Goal: Find specific page/section: Find specific page/section

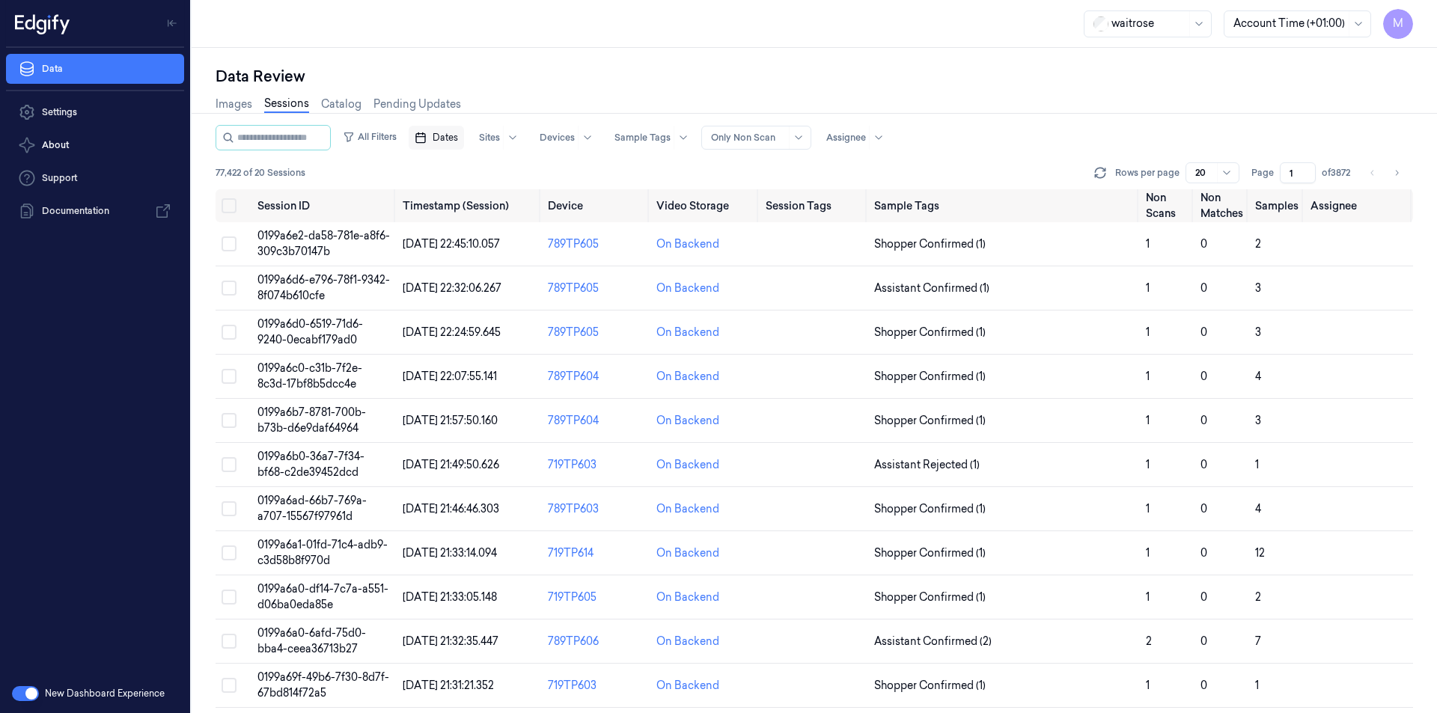
click at [458, 135] on span "Dates" at bounding box center [445, 137] width 25 height 13
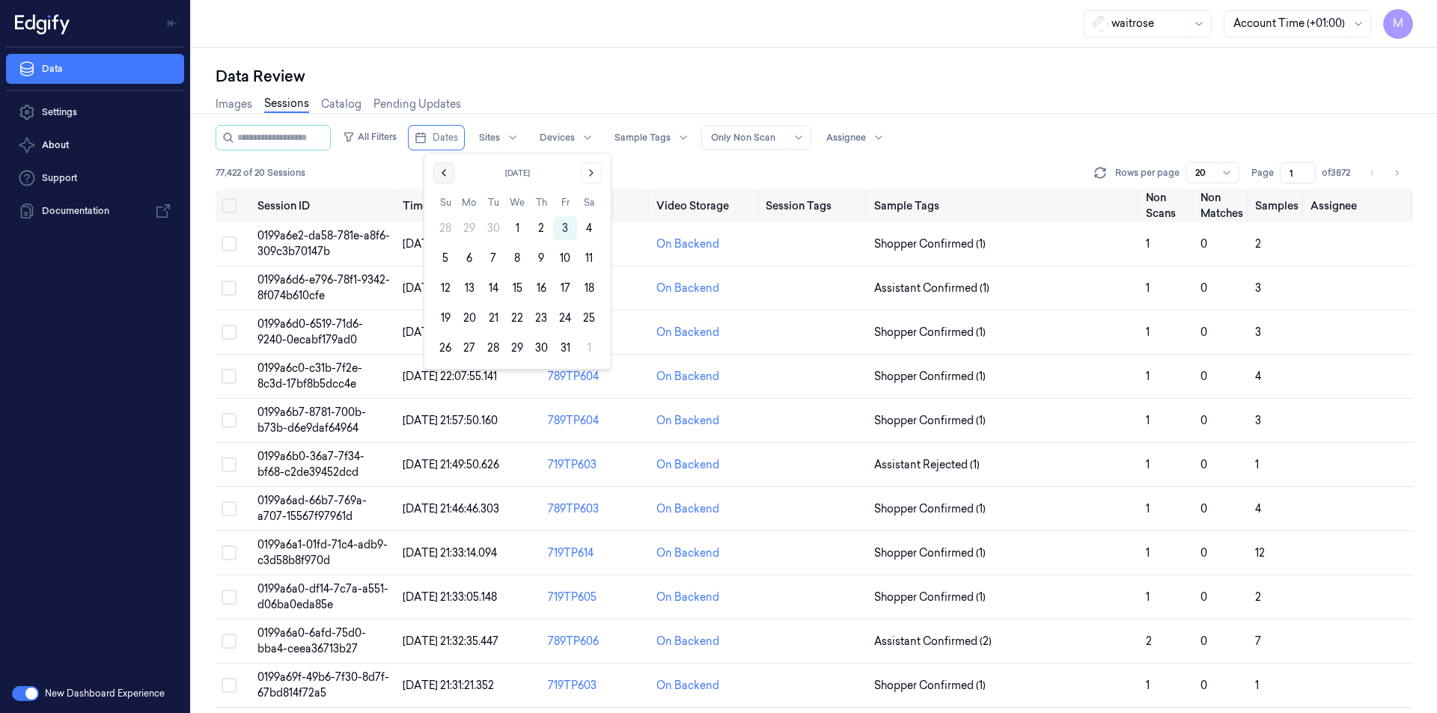
click at [448, 174] on icon "Go to the Previous Month" at bounding box center [444, 173] width 12 height 12
click at [495, 347] on button "30" at bounding box center [493, 348] width 24 height 24
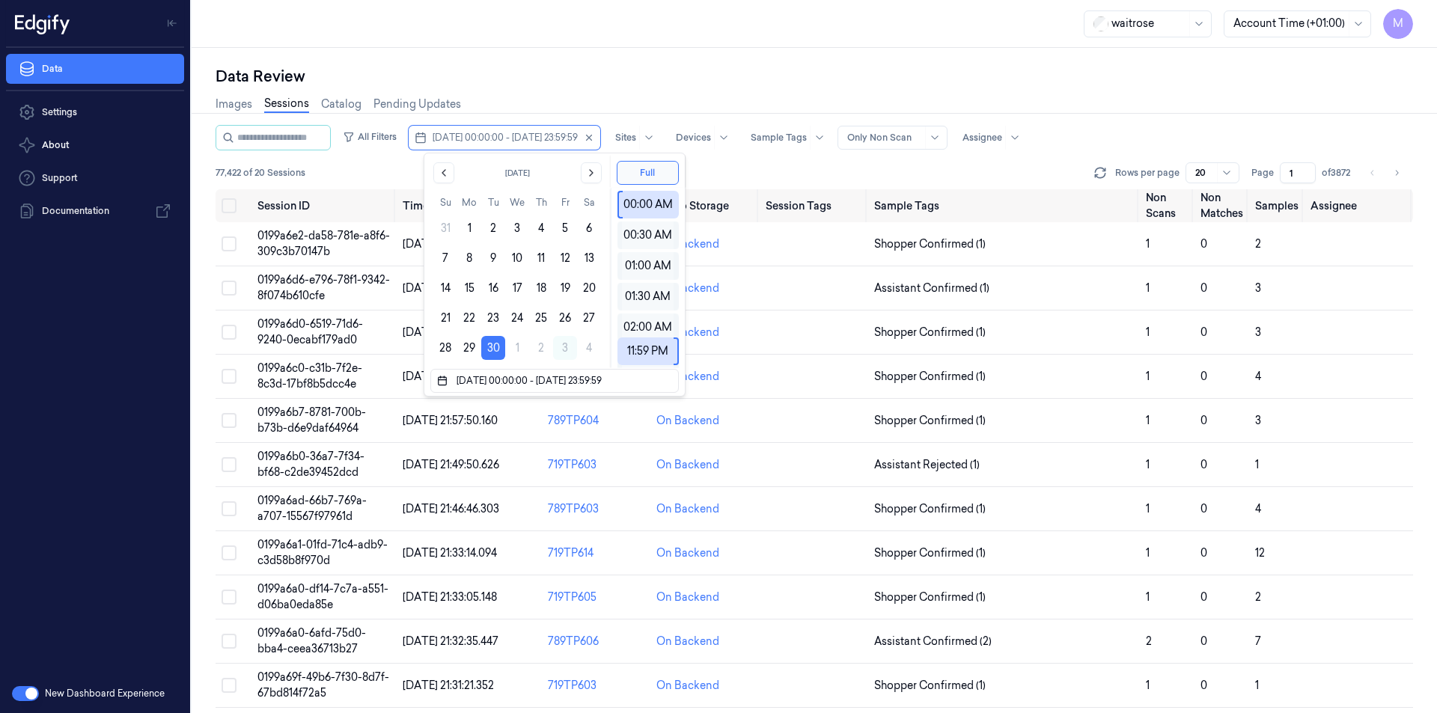
click at [587, 73] on div "Data Review" at bounding box center [814, 76] width 1197 height 21
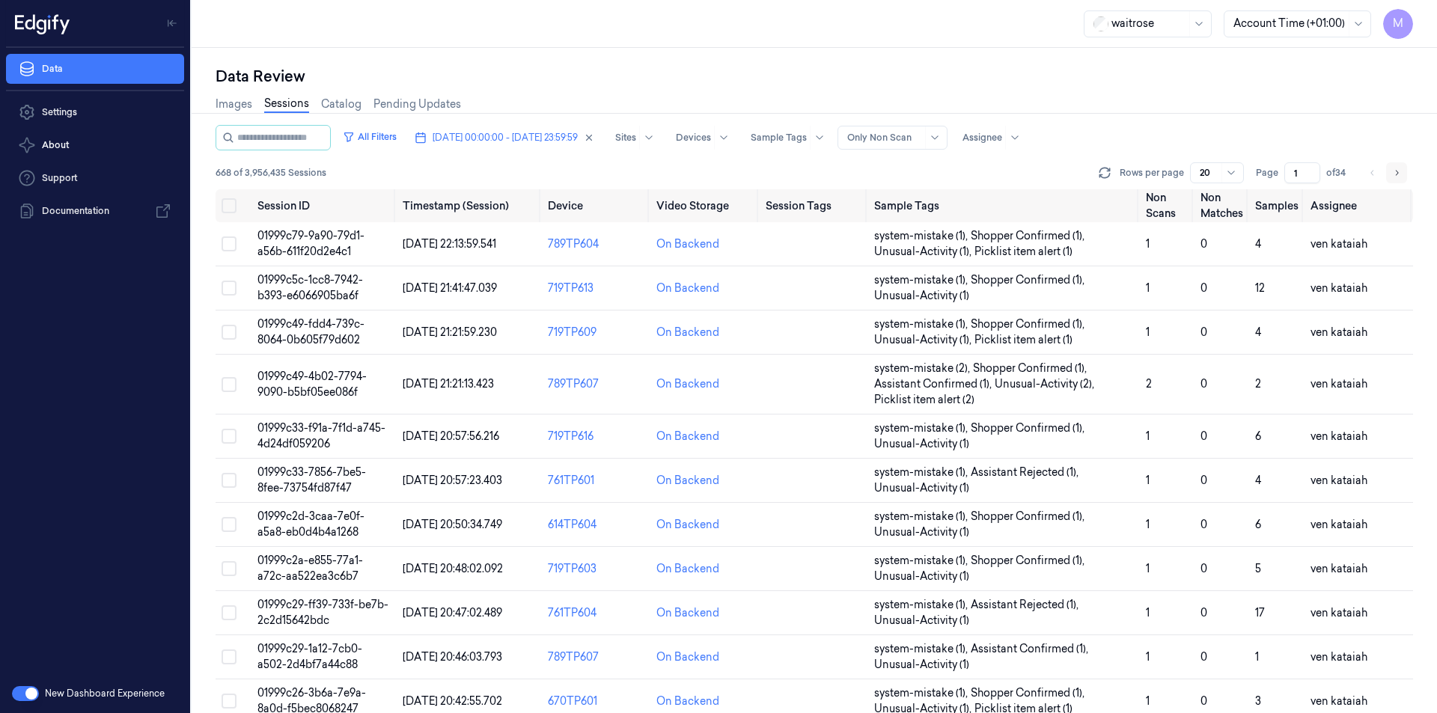
click at [1394, 173] on icon "Go to next page" at bounding box center [1396, 173] width 9 height 12
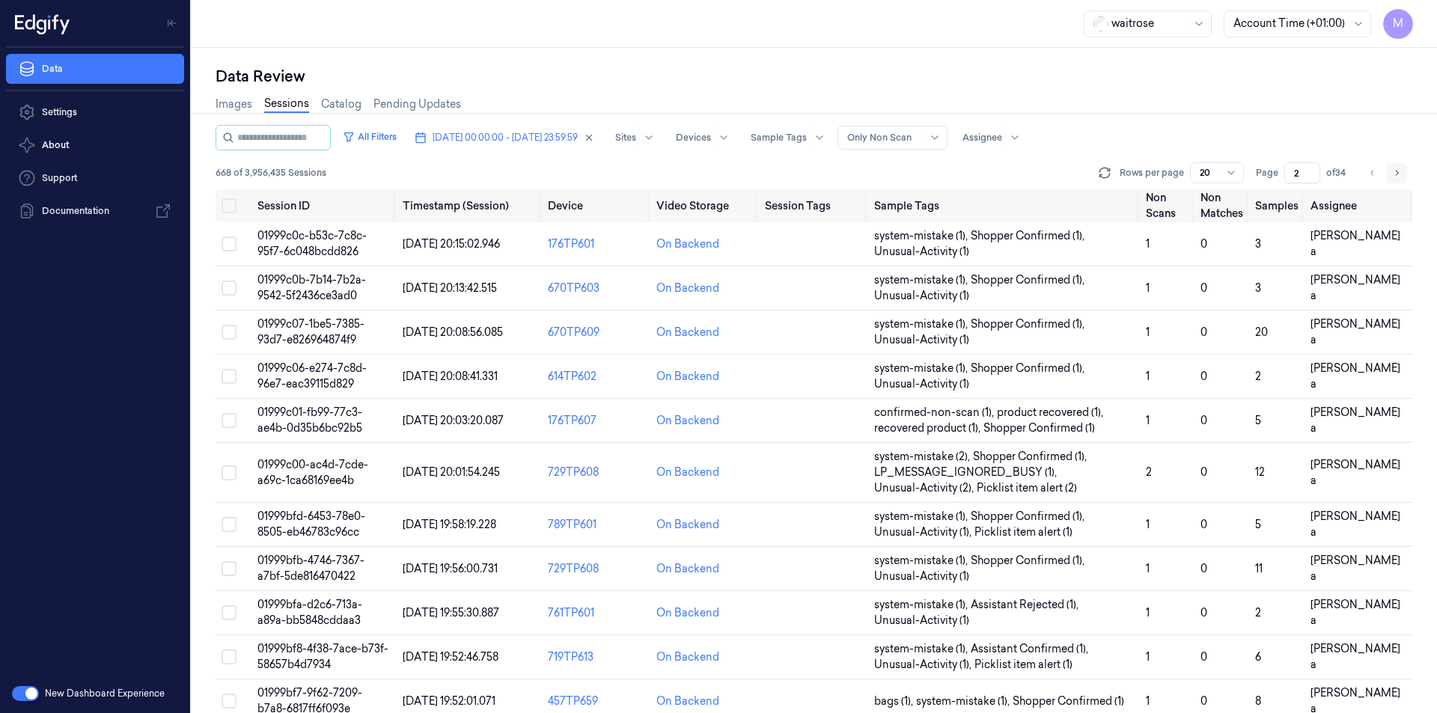
click at [1394, 173] on icon "Go to next page" at bounding box center [1396, 173] width 9 height 12
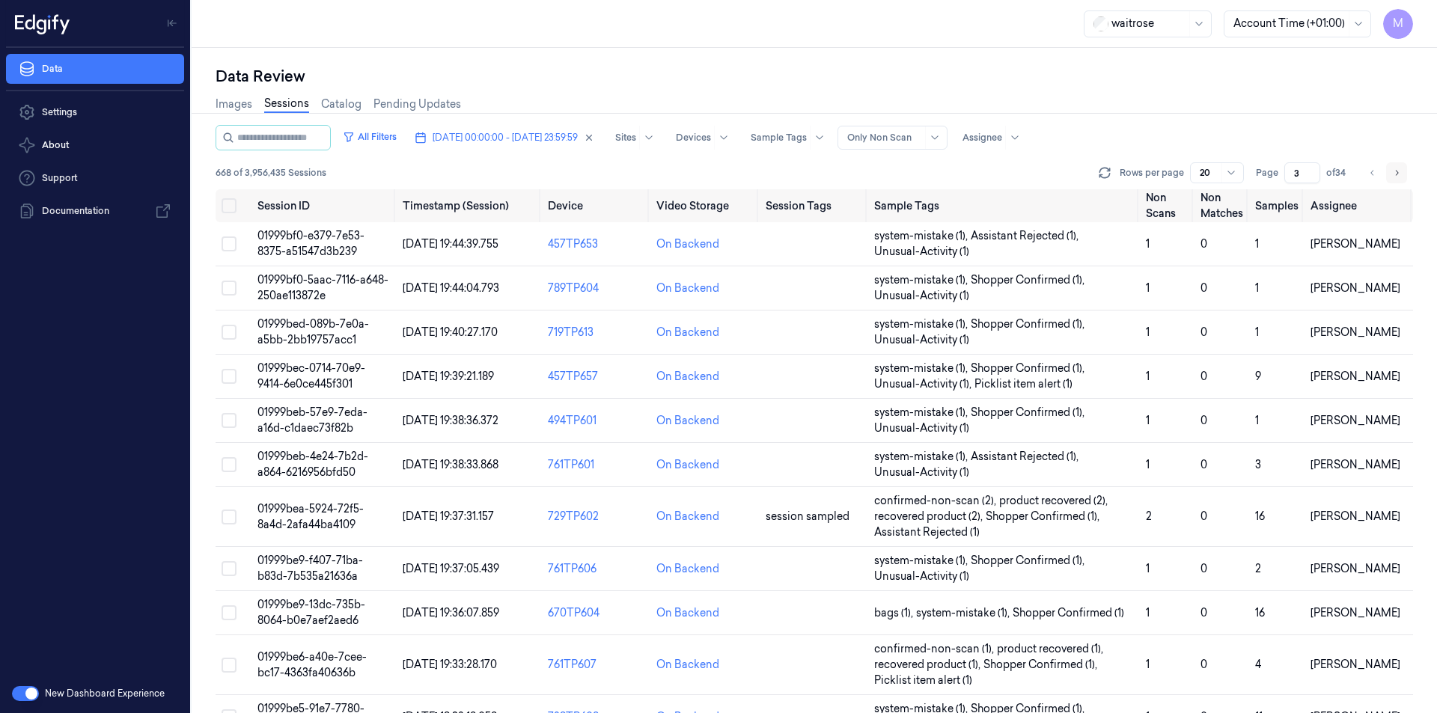
click at [1394, 173] on icon "Go to next page" at bounding box center [1396, 173] width 9 height 12
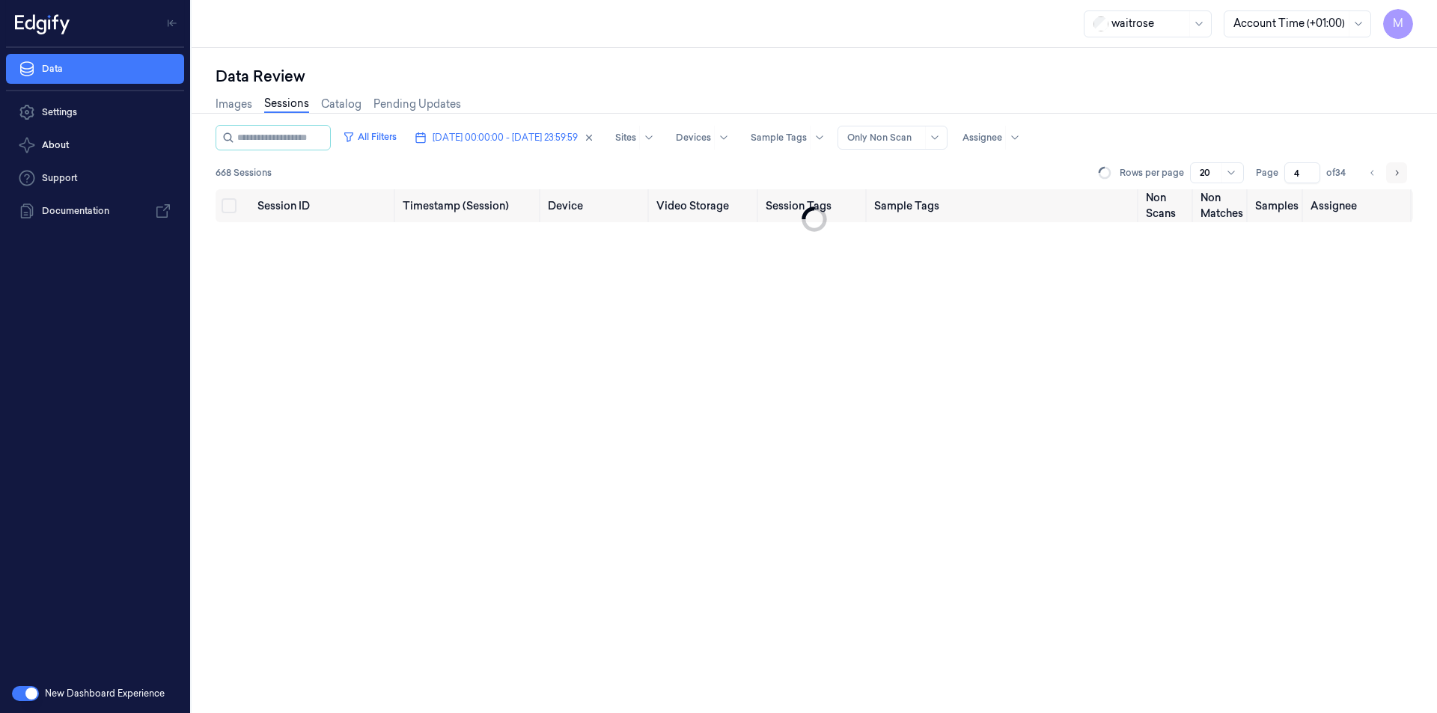
click at [1394, 173] on icon "Go to next page" at bounding box center [1396, 173] width 9 height 12
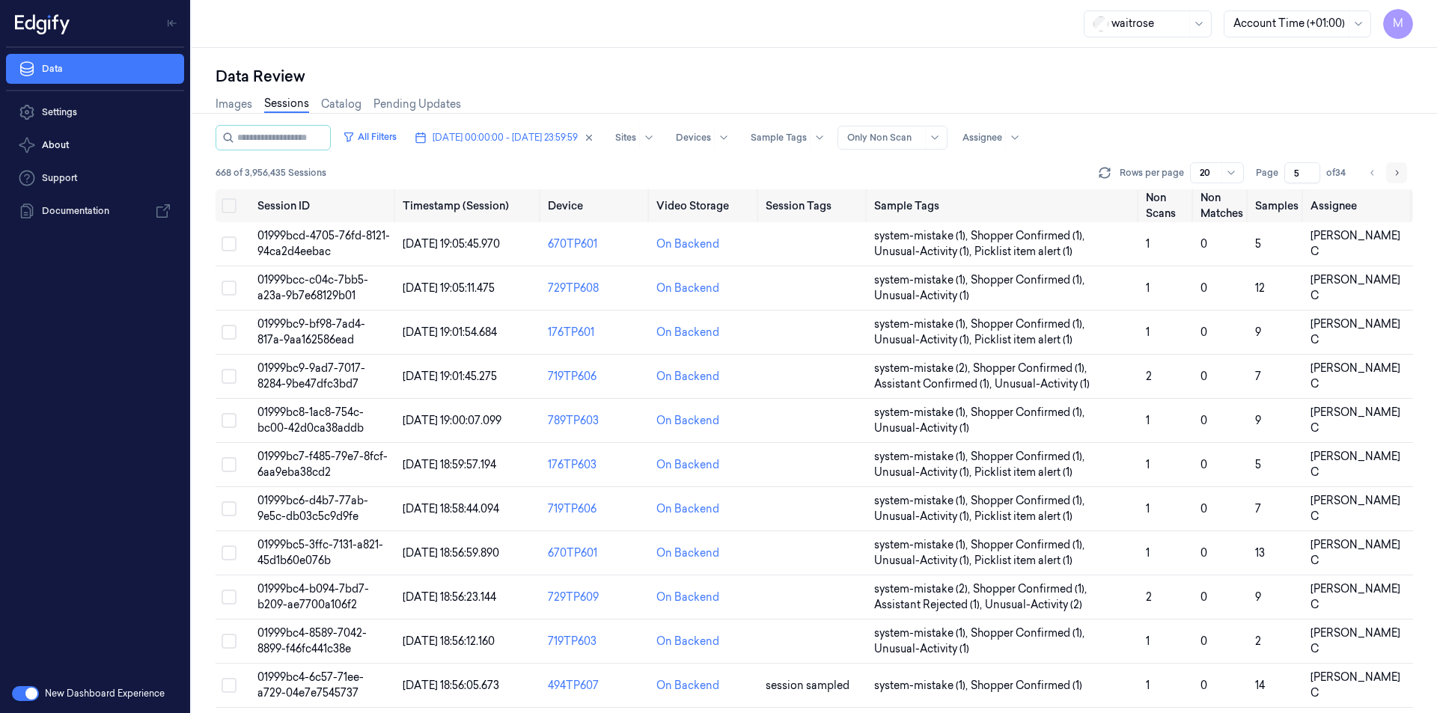
click at [1394, 173] on icon "Go to next page" at bounding box center [1396, 173] width 9 height 12
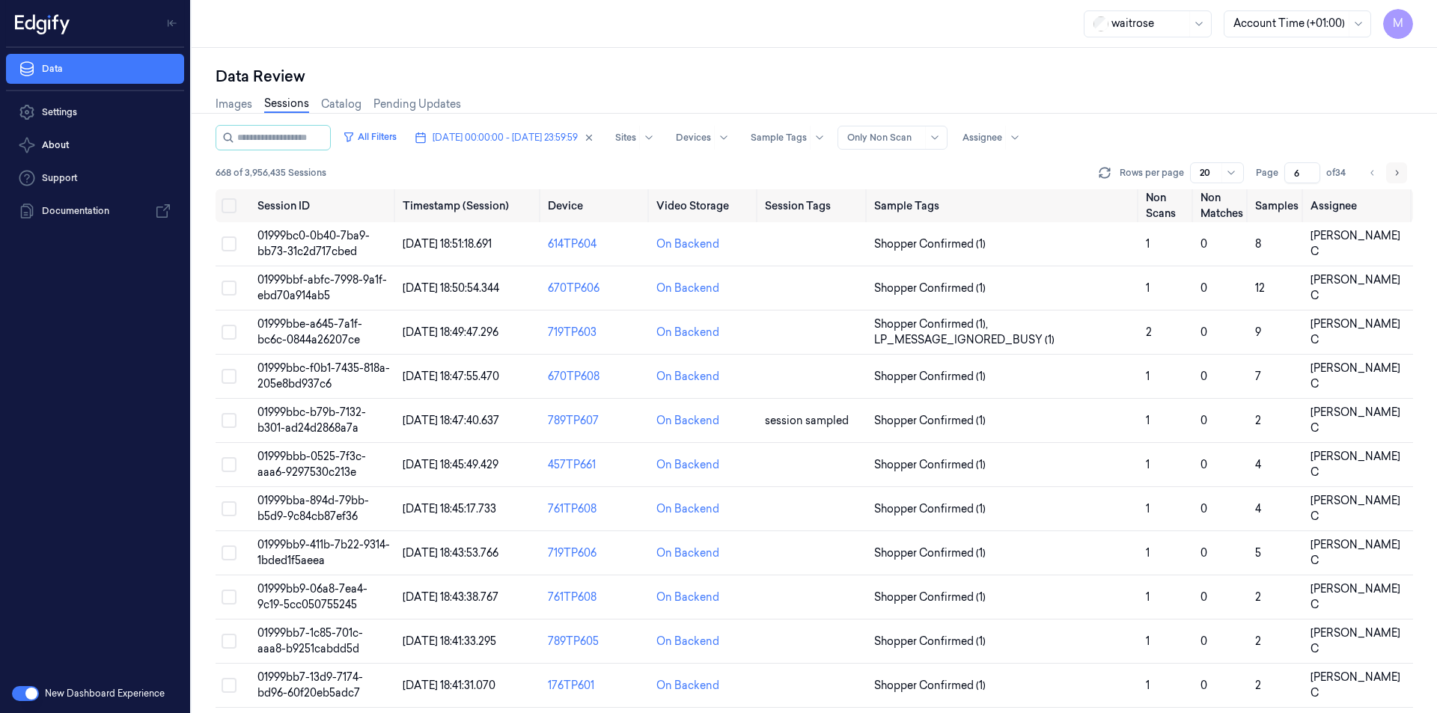
click at [1394, 173] on icon "Go to next page" at bounding box center [1396, 173] width 9 height 12
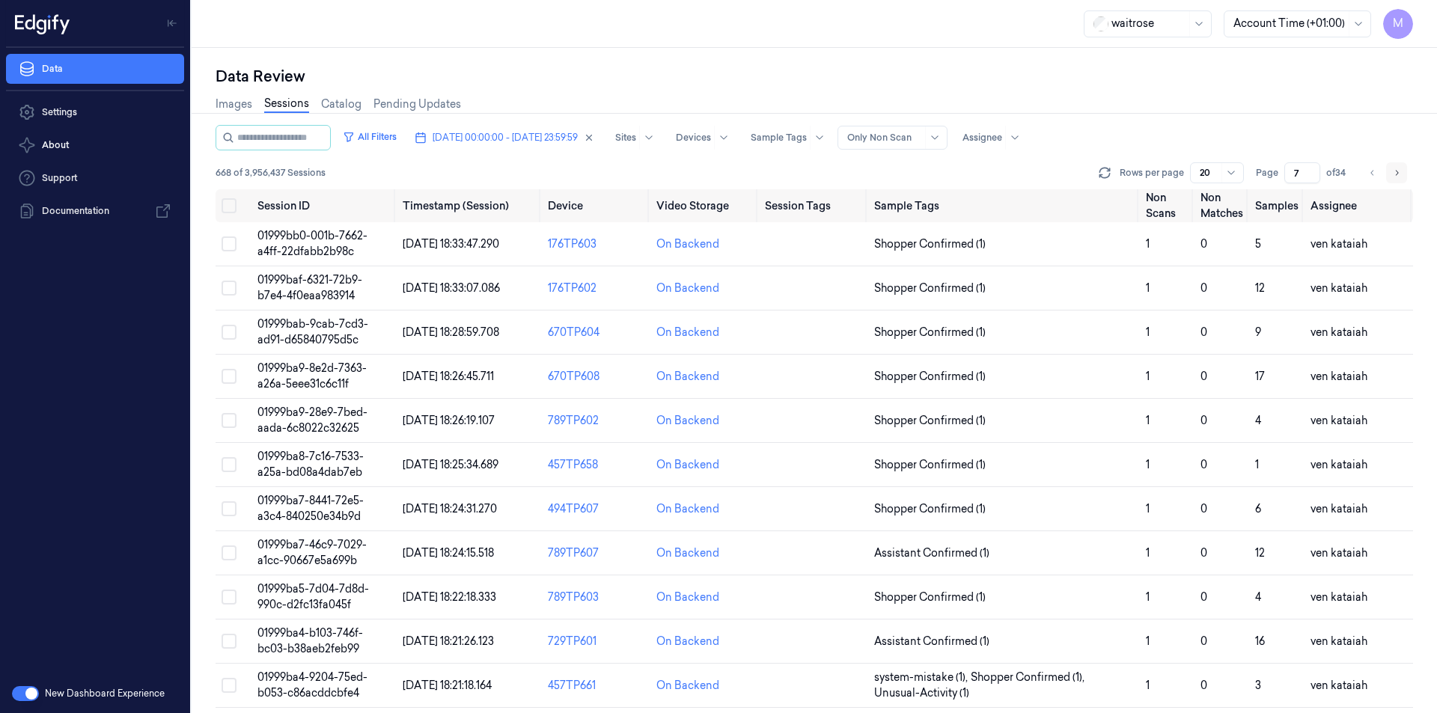
click at [1394, 173] on icon "Go to next page" at bounding box center [1396, 173] width 9 height 12
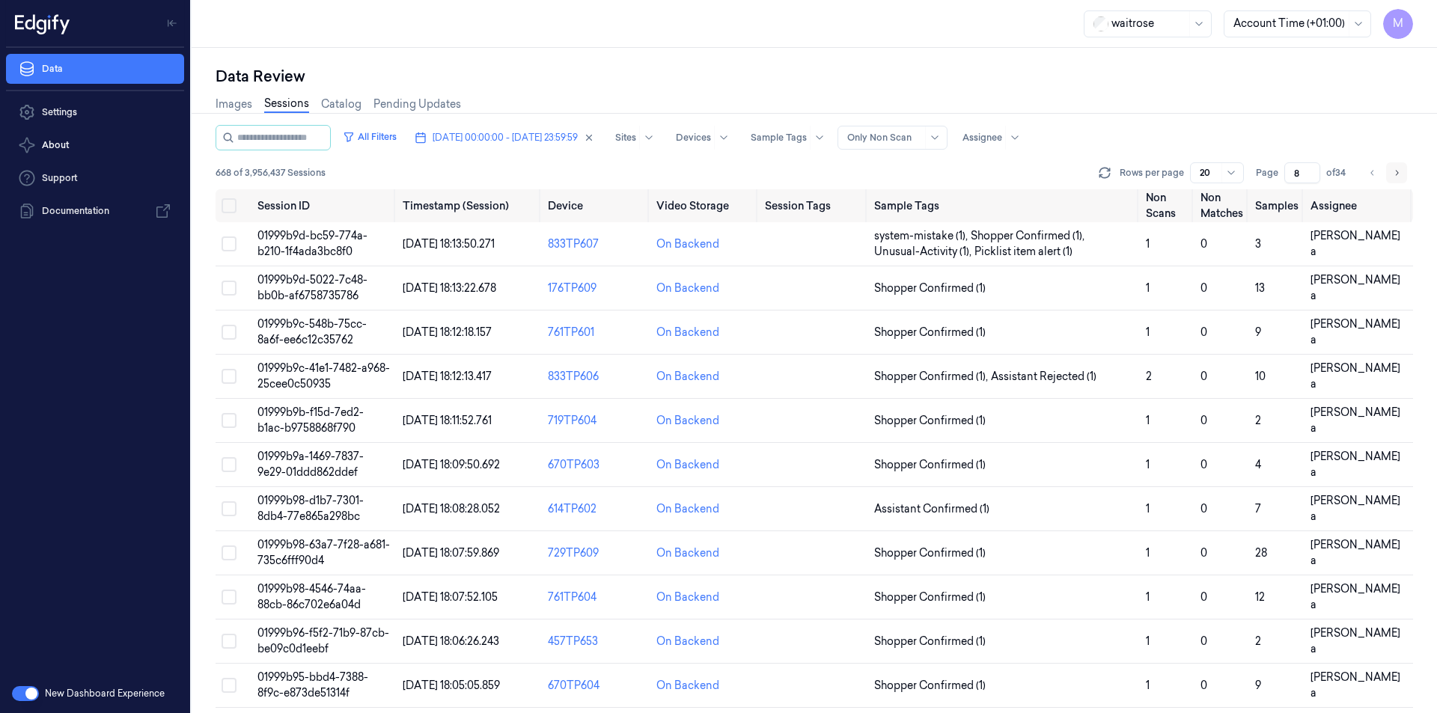
click at [1394, 173] on icon "Go to next page" at bounding box center [1396, 173] width 9 height 12
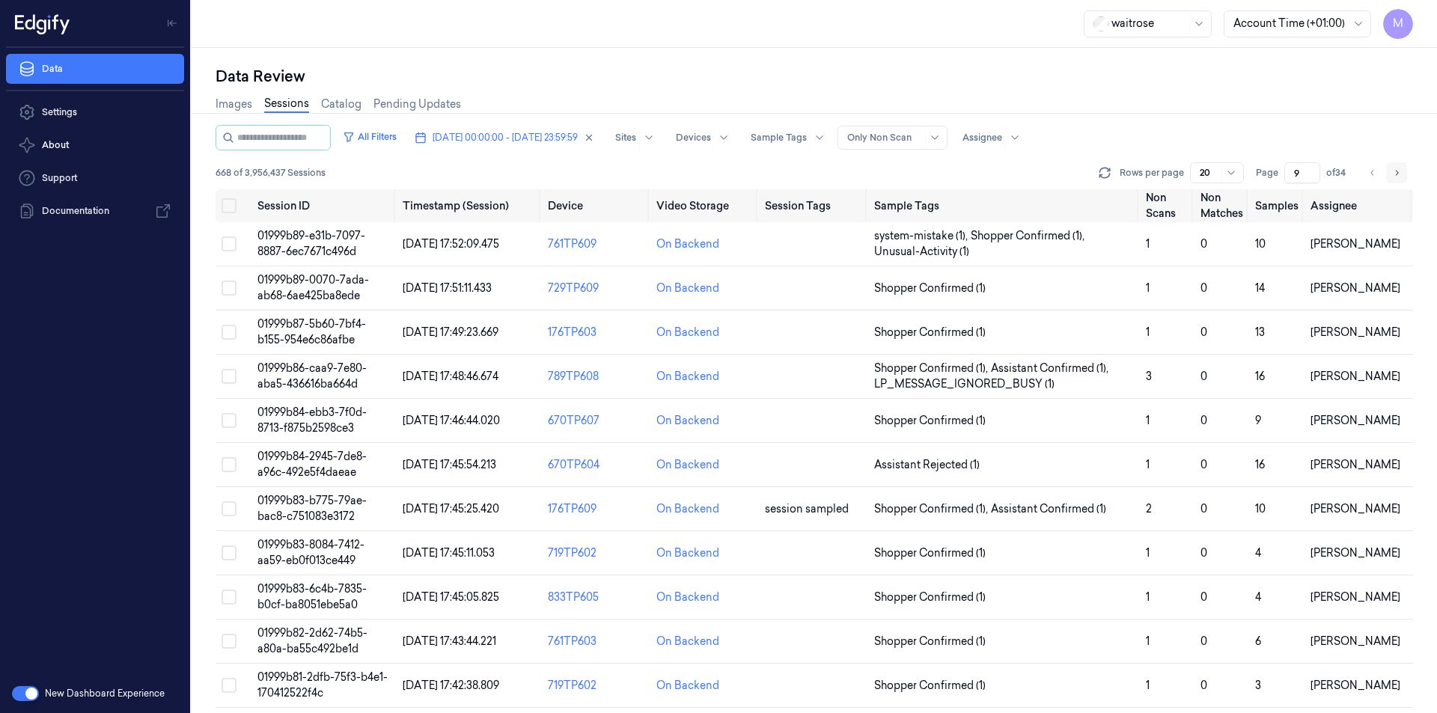
click at [1394, 173] on icon "Go to next page" at bounding box center [1396, 173] width 9 height 12
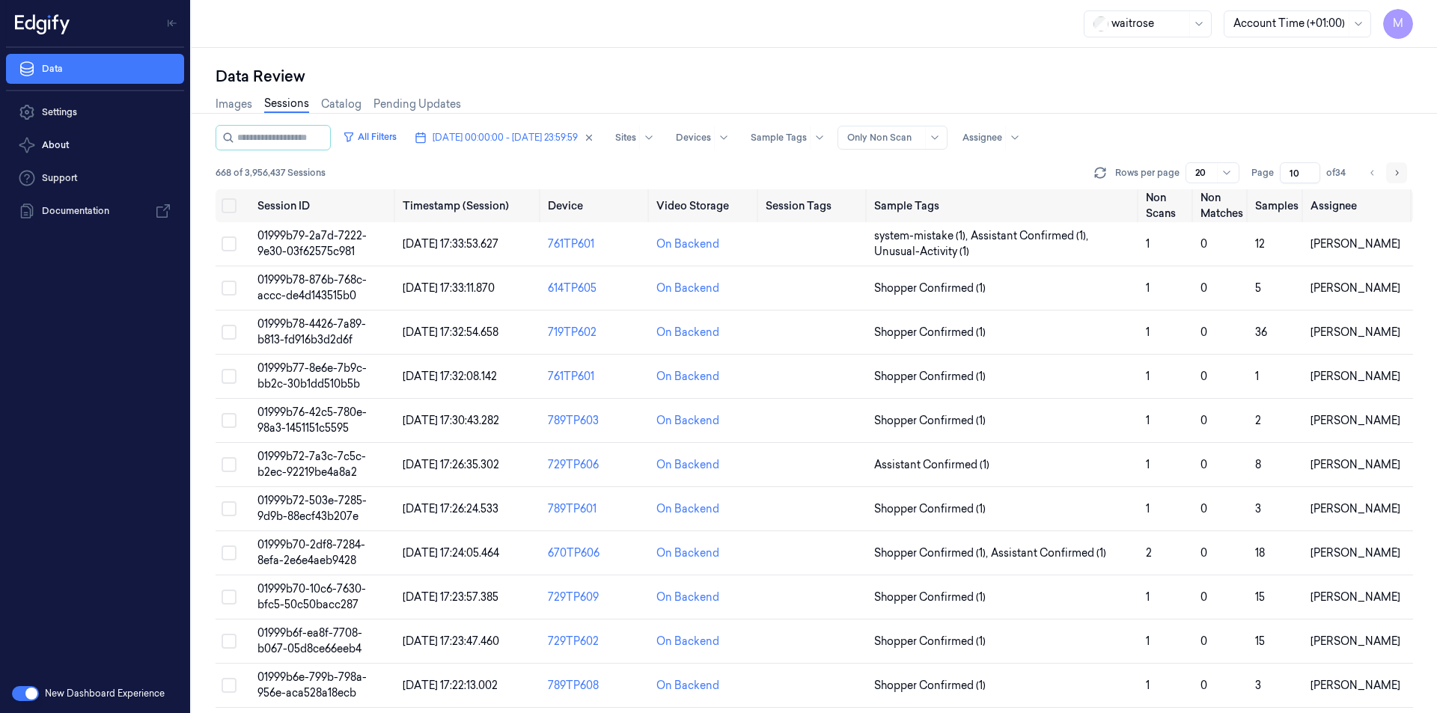
click at [1394, 173] on icon "Go to next page" at bounding box center [1396, 173] width 9 height 12
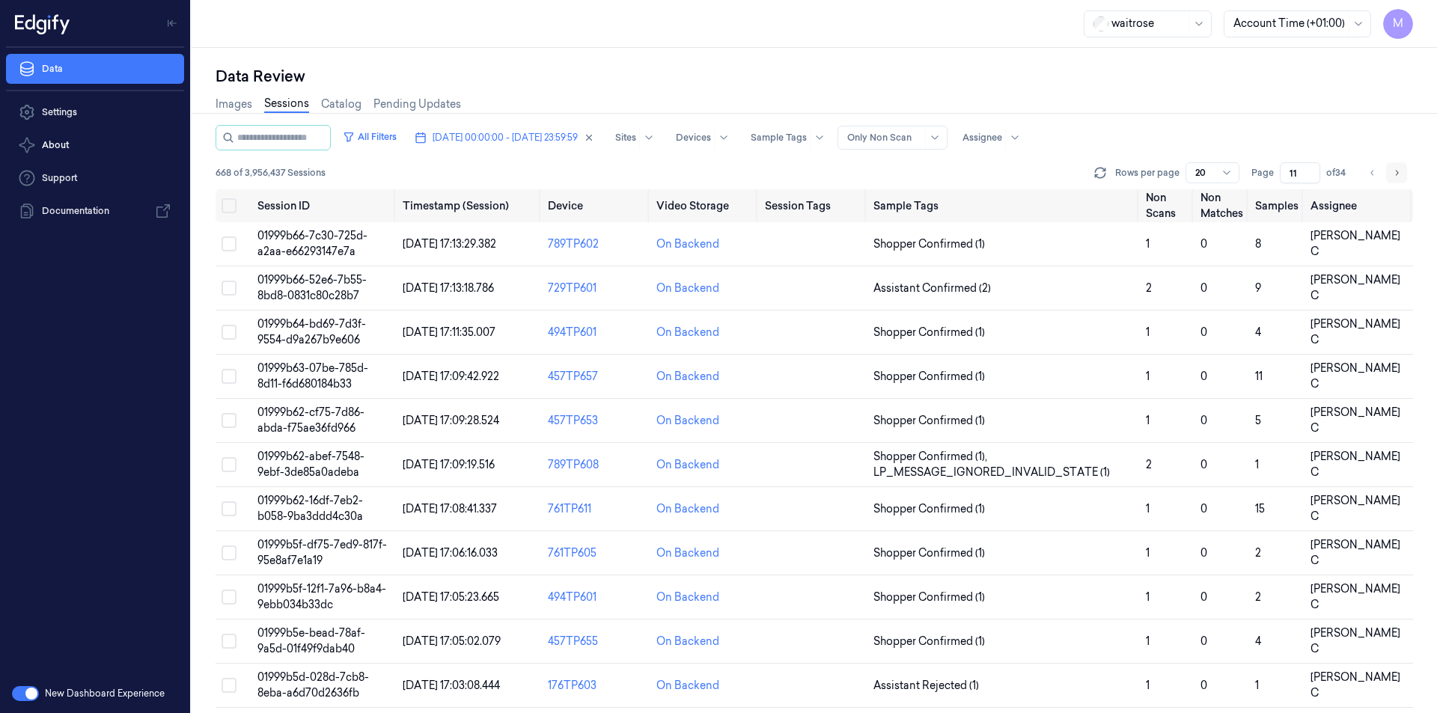
click at [1394, 173] on icon "Go to next page" at bounding box center [1396, 173] width 9 height 12
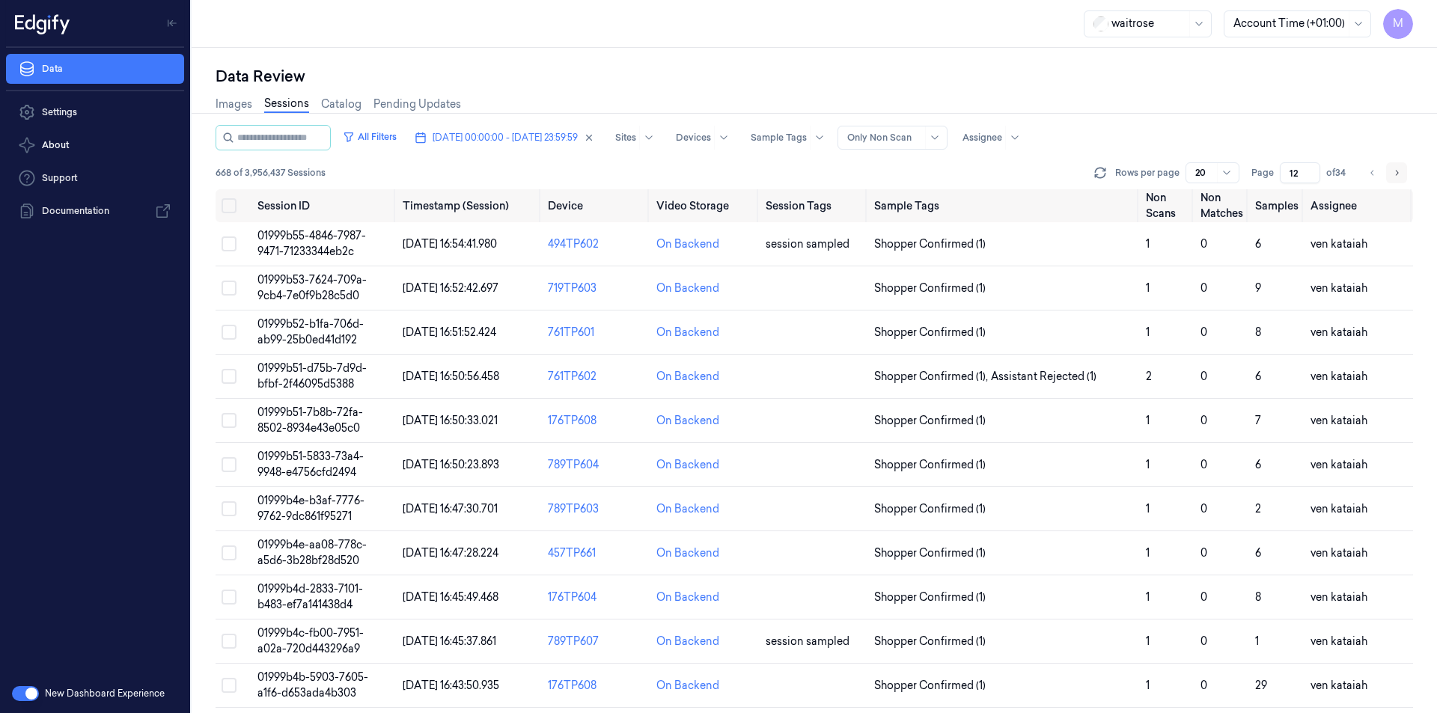
click at [1394, 173] on icon "Go to next page" at bounding box center [1396, 173] width 9 height 12
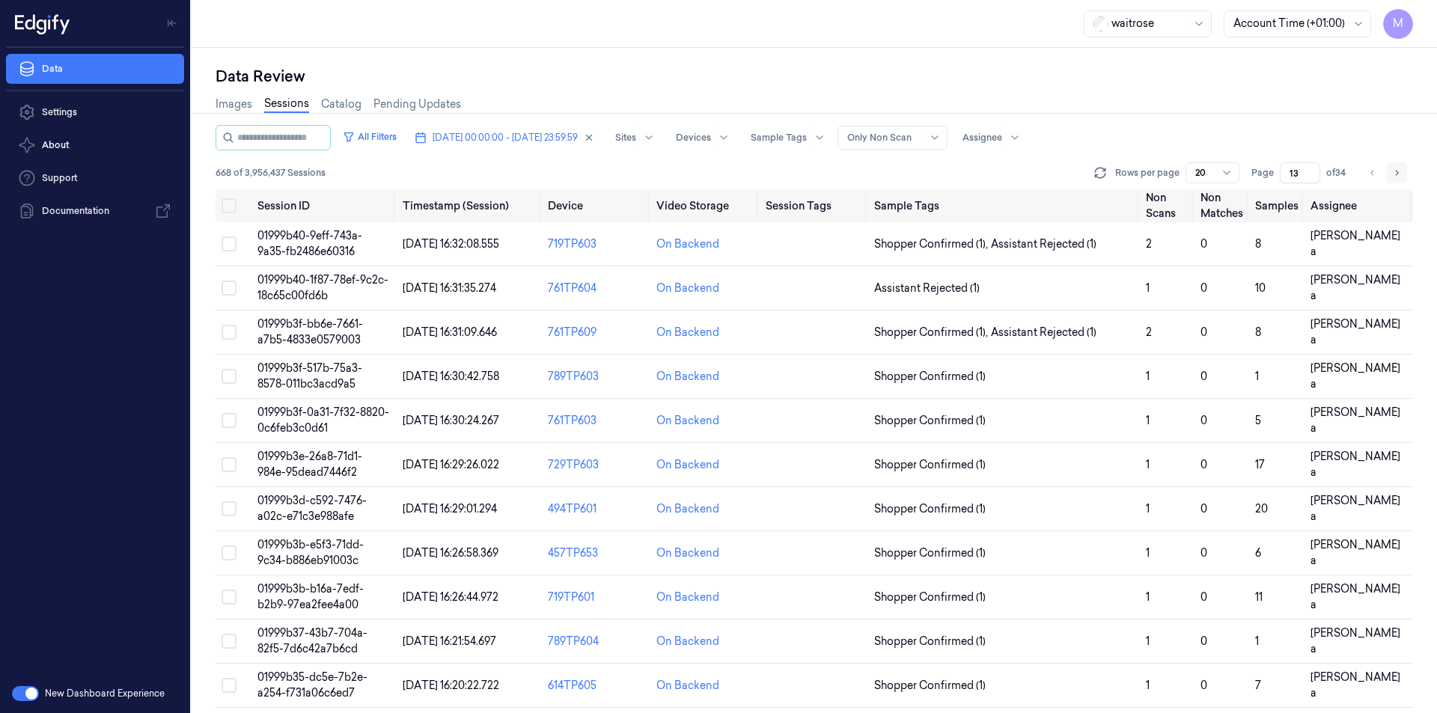
click at [1394, 173] on icon "Go to next page" at bounding box center [1396, 173] width 9 height 12
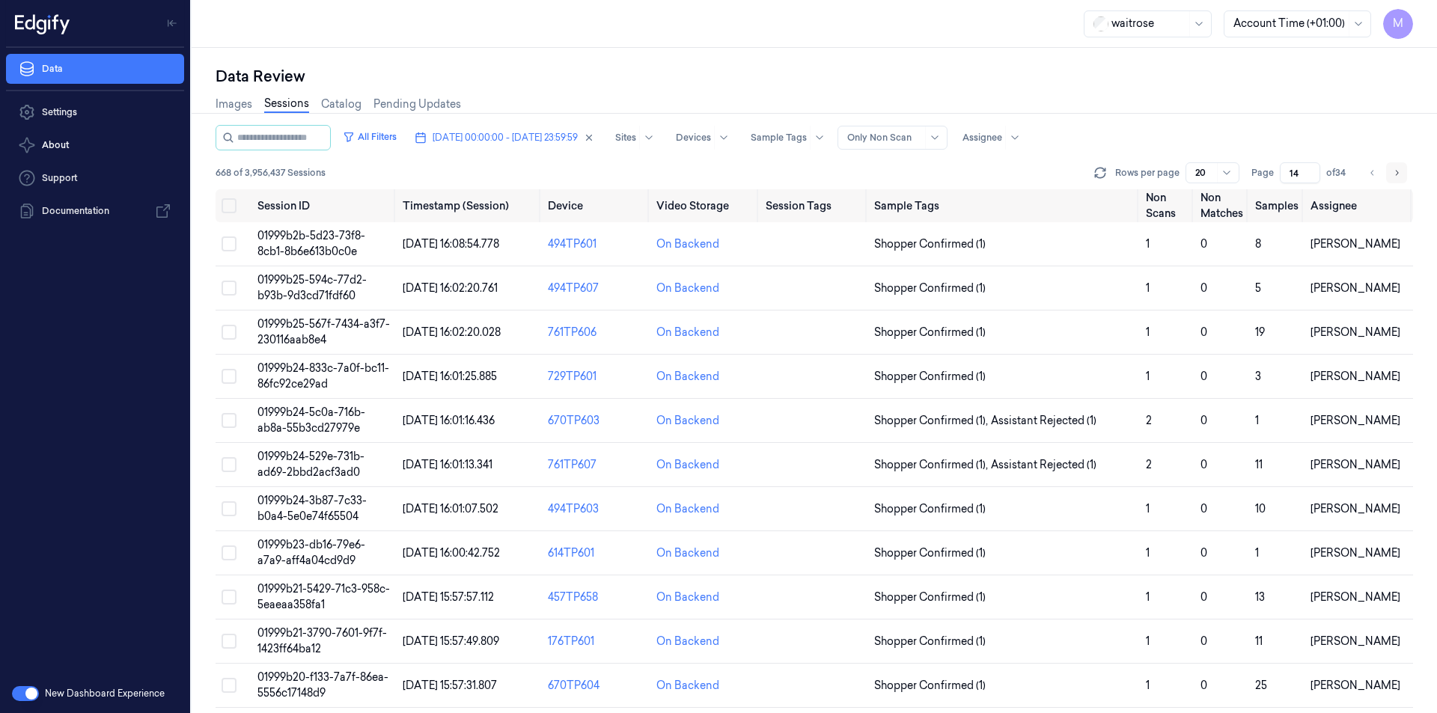
click at [1394, 173] on icon "Go to next page" at bounding box center [1396, 173] width 9 height 12
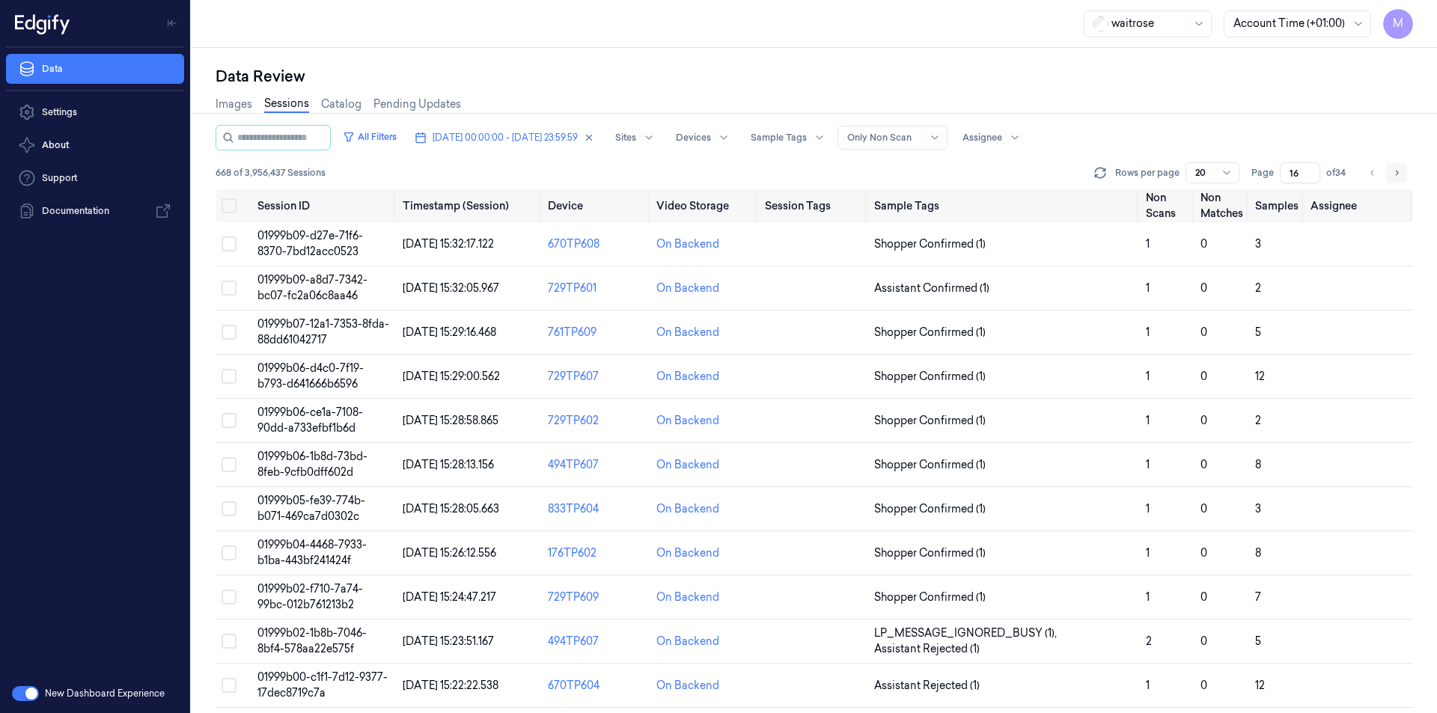
click at [1394, 173] on icon "Go to next page" at bounding box center [1396, 173] width 9 height 12
click at [1380, 178] on button "Go to previous page" at bounding box center [1372, 172] width 21 height 21
click at [1373, 170] on icon "Go to previous page" at bounding box center [1372, 173] width 9 height 12
type input "15"
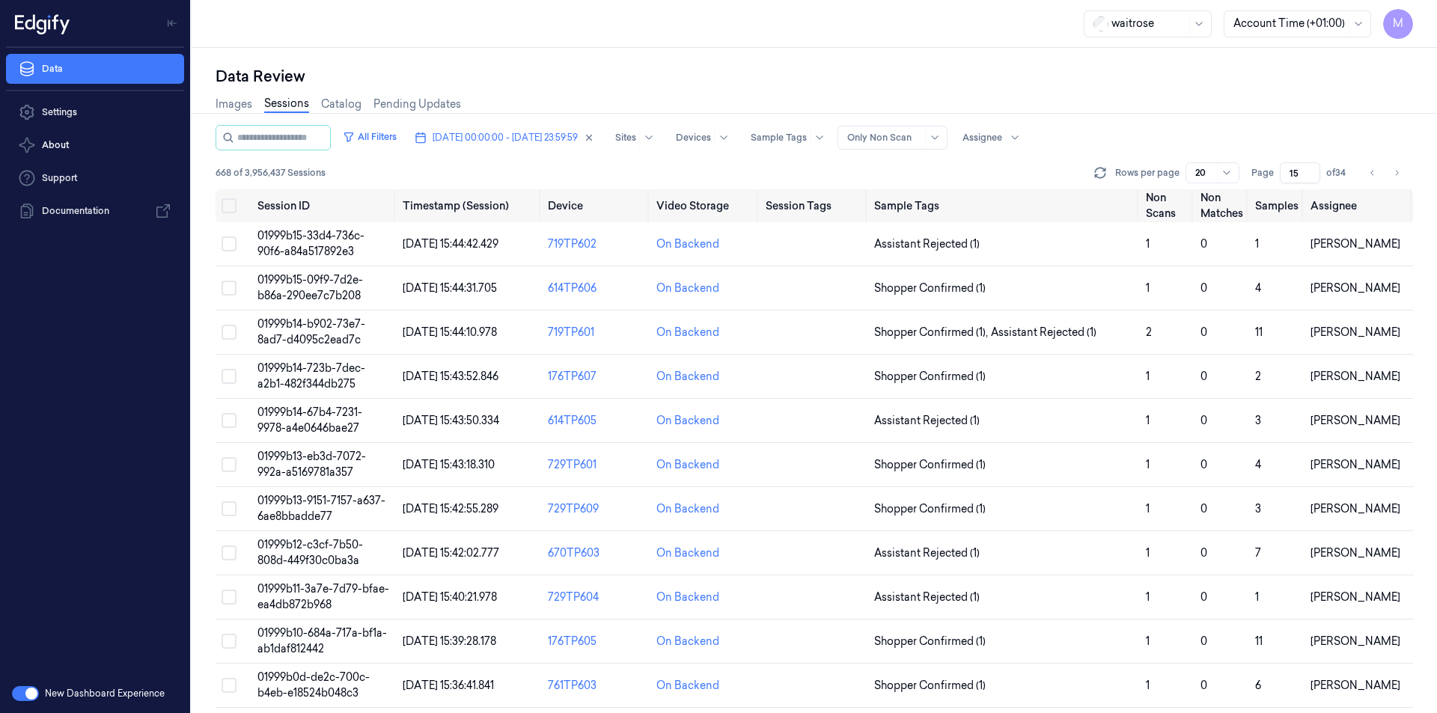
click at [1266, 128] on div "All Filters [DATE] 00:00:00 - [DATE] 23:59:59 Sites Devices Sample Tags Alert T…" at bounding box center [814, 137] width 1197 height 25
